Goal: Task Accomplishment & Management: Manage account settings

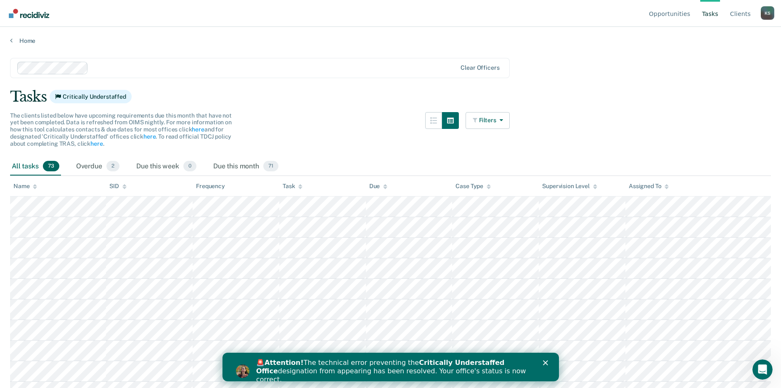
click at [544, 363] on polygon "Close" at bounding box center [544, 363] width 5 height 5
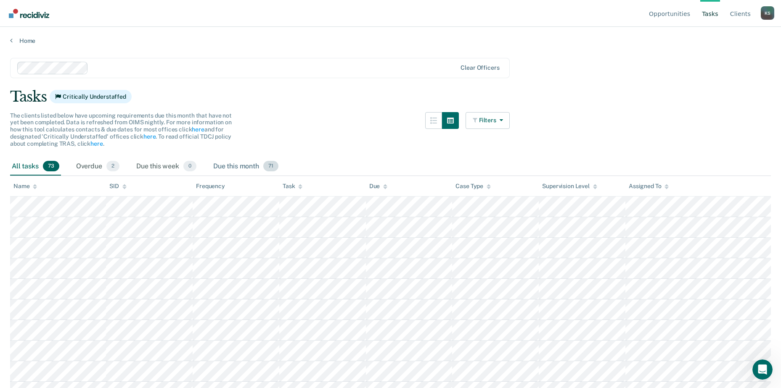
click at [248, 166] on div "Due this month 71" at bounding box center [245, 167] width 69 height 18
click at [92, 164] on div "Overdue 2" at bounding box center [97, 167] width 47 height 18
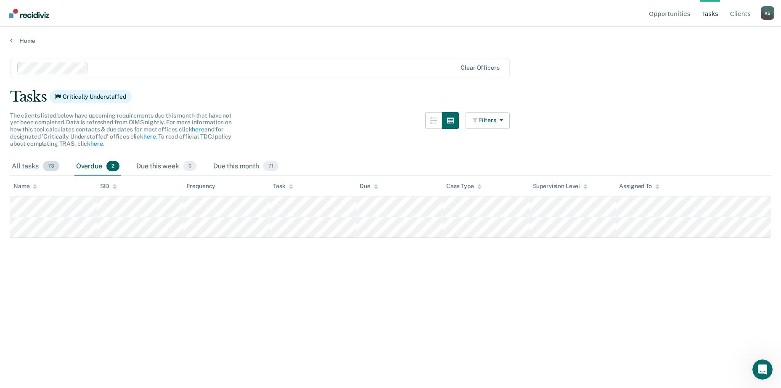
click at [28, 167] on div "All tasks 73" at bounding box center [35, 167] width 51 height 18
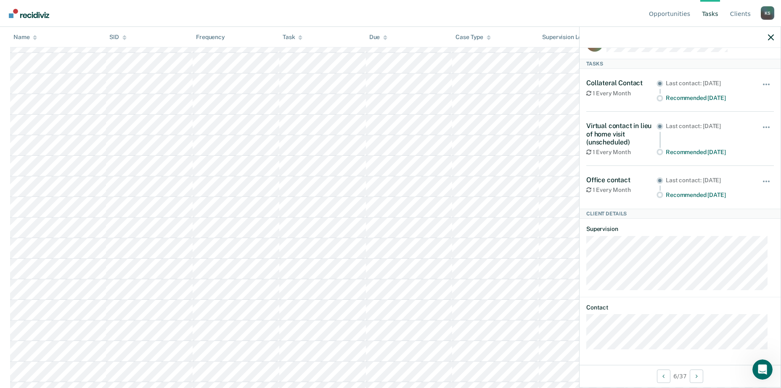
scroll to position [378, 0]
click at [697, 374] on icon "Next Client" at bounding box center [696, 377] width 2 height 6
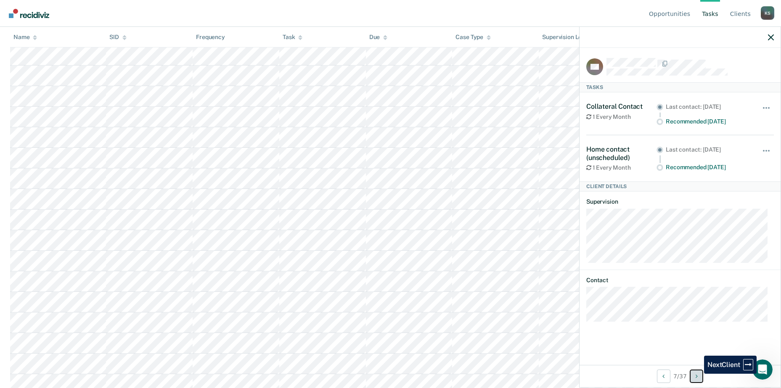
scroll to position [0, 0]
click at [697, 375] on icon "Next Client" at bounding box center [696, 377] width 2 height 6
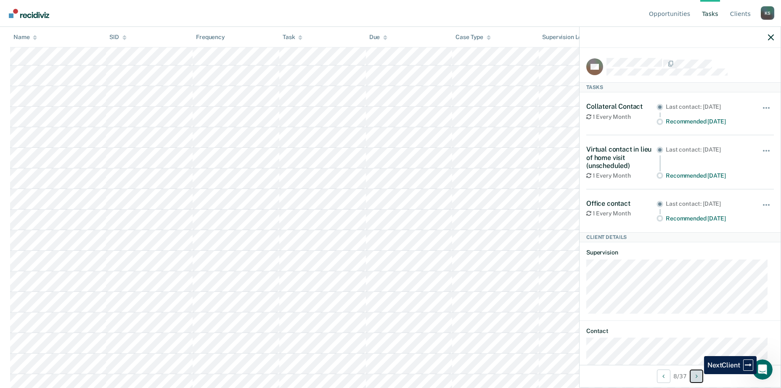
click at [697, 375] on icon "Next Client" at bounding box center [696, 377] width 2 height 6
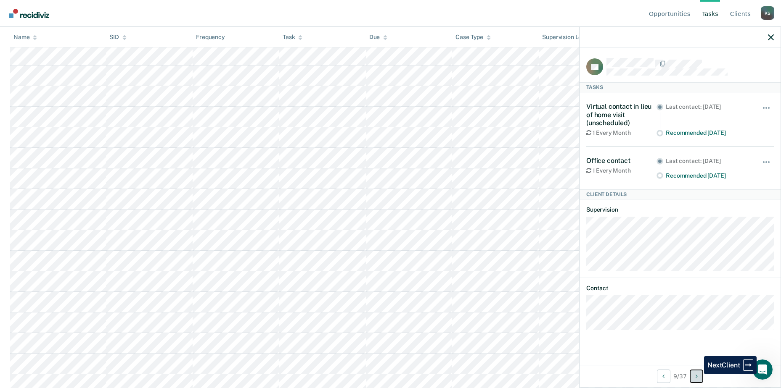
click at [697, 375] on icon "Next Client" at bounding box center [696, 377] width 2 height 6
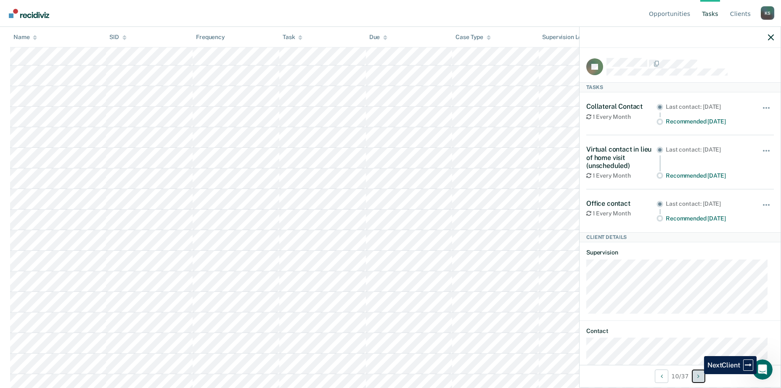
click at [697, 375] on button "Next Client" at bounding box center [697, 376] width 13 height 13
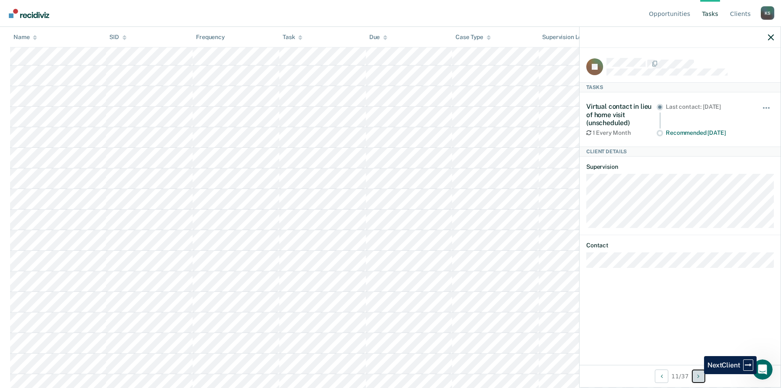
click at [697, 375] on button "Next Client" at bounding box center [697, 376] width 13 height 13
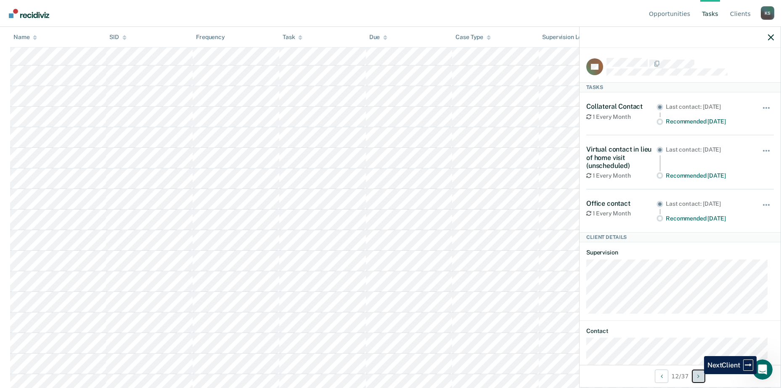
click at [697, 375] on button "Next Client" at bounding box center [697, 376] width 13 height 13
